Goal: Book appointment/travel/reservation

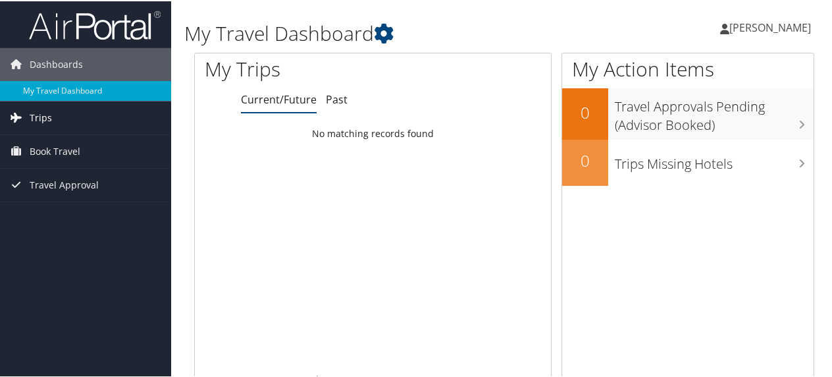
click at [34, 109] on span "Trips" at bounding box center [41, 116] width 22 height 33
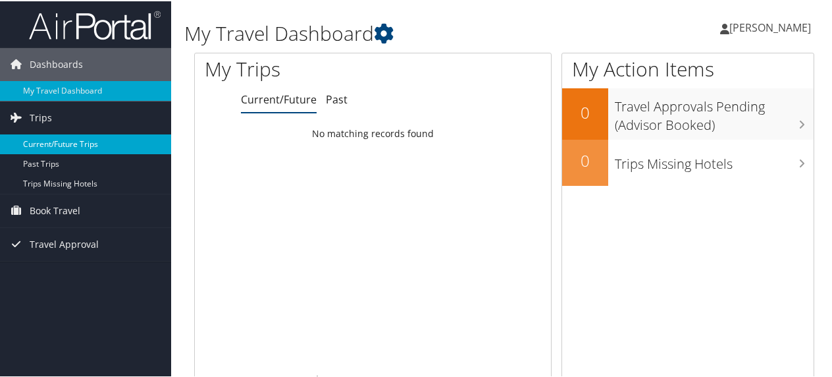
click at [70, 149] on link "Current/Future Trips" at bounding box center [85, 143] width 171 height 20
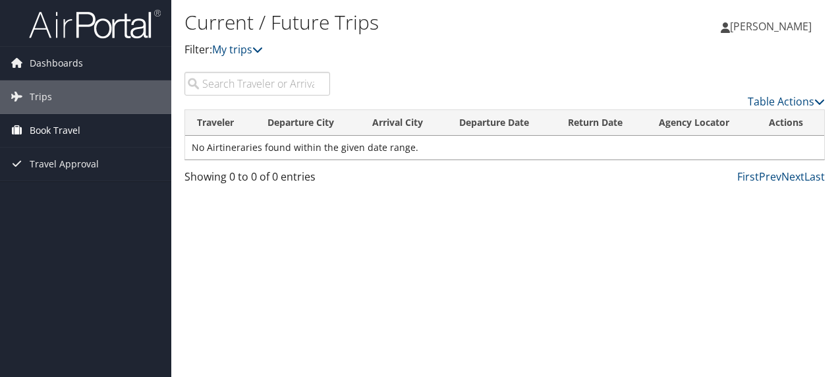
click at [65, 126] on span "Book Travel" at bounding box center [55, 130] width 51 height 33
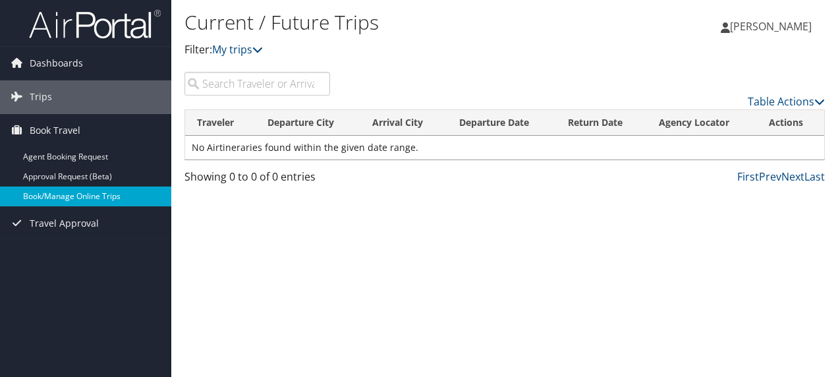
click at [110, 198] on link "Book/Manage Online Trips" at bounding box center [85, 196] width 171 height 20
